Goal: Information Seeking & Learning: Compare options

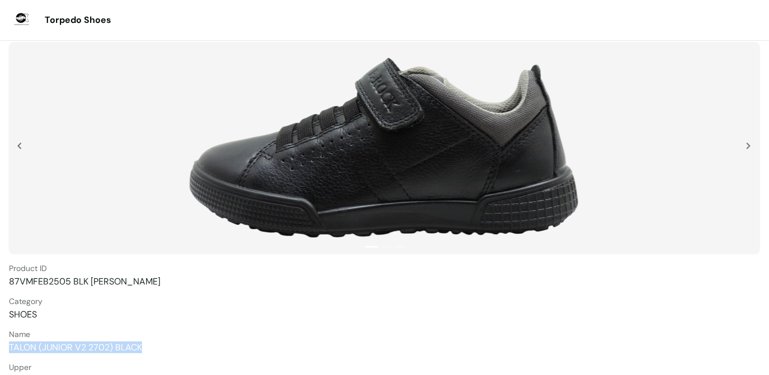
drag, startPoint x: 9, startPoint y: 346, endPoint x: 143, endPoint y: 346, distance: 134.2
click at [143, 346] on span "TALON (JUNIOR V2 2702) BLACK" at bounding box center [384, 348] width 751 height 12
copy span "TALON (JUNIOR V2 2702) BLACK"
click at [752, 143] on div at bounding box center [751, 171] width 11 height 56
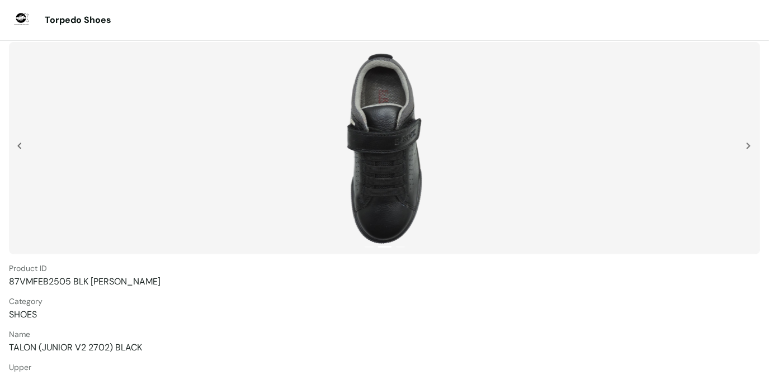
click at [752, 143] on div at bounding box center [751, 171] width 11 height 56
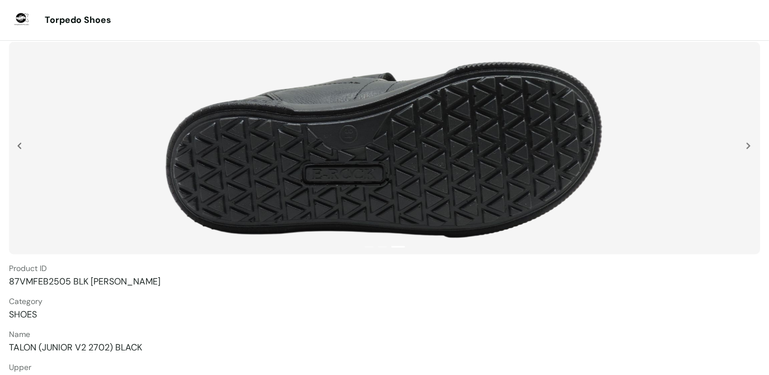
click at [752, 143] on div at bounding box center [751, 171] width 11 height 56
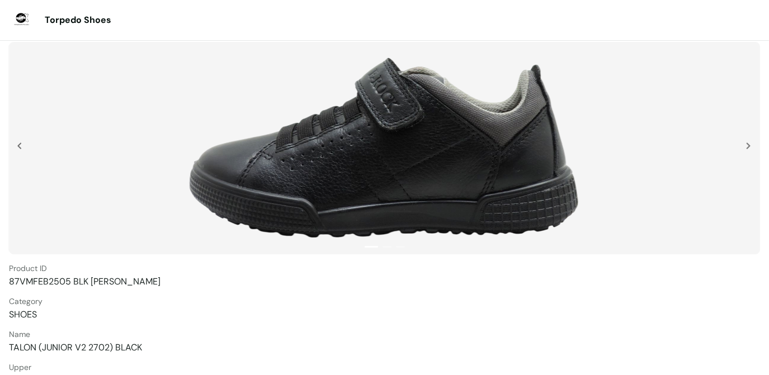
click at [752, 143] on div at bounding box center [751, 171] width 11 height 56
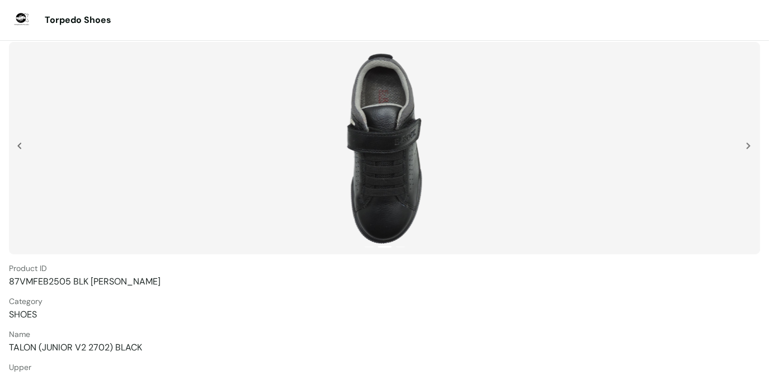
click at [752, 143] on div at bounding box center [751, 171] width 11 height 56
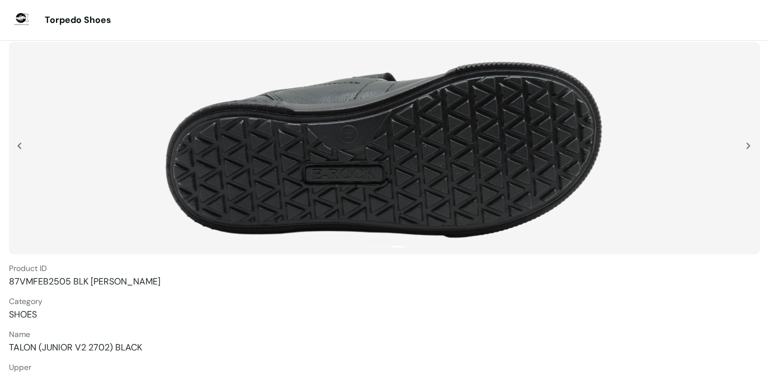
click at [753, 145] on div at bounding box center [751, 171] width 11 height 56
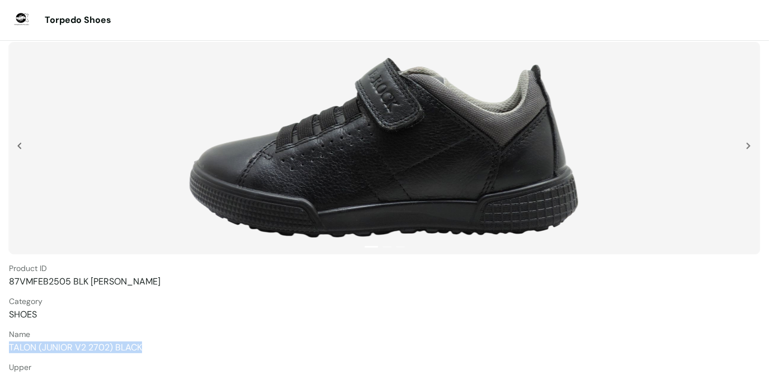
drag, startPoint x: 10, startPoint y: 349, endPoint x: 145, endPoint y: 346, distance: 134.8
click at [145, 346] on span "TALON (JUNIOR V2 2702) BLACK" at bounding box center [384, 348] width 751 height 12
copy span "TALON (JUNIOR V2 2702) BLACK"
